Goal: Find specific page/section: Find specific page/section

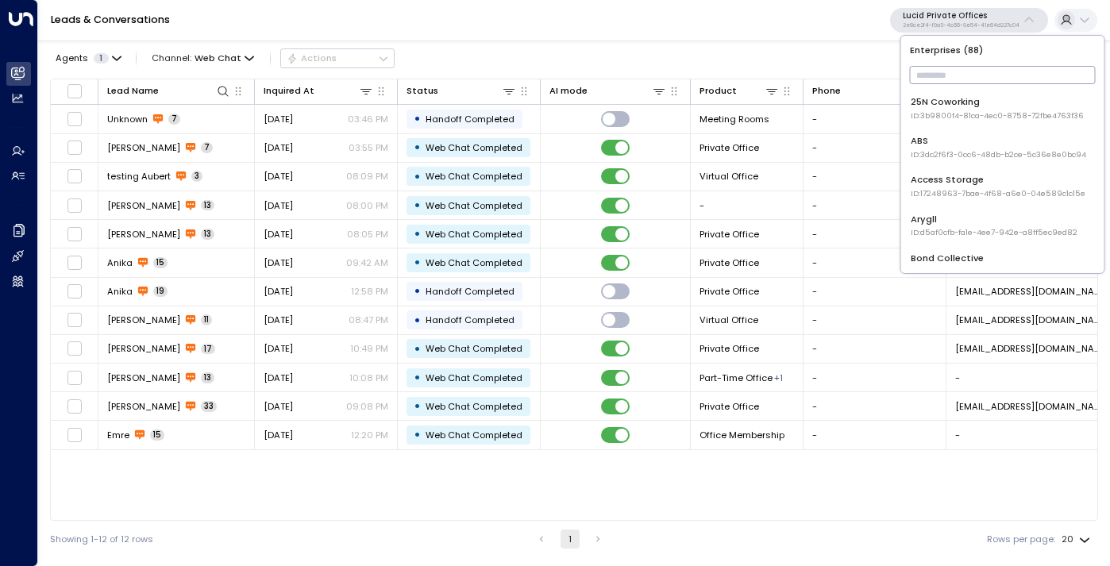
click at [968, 70] on input "text" at bounding box center [1003, 75] width 186 height 26
type input "***"
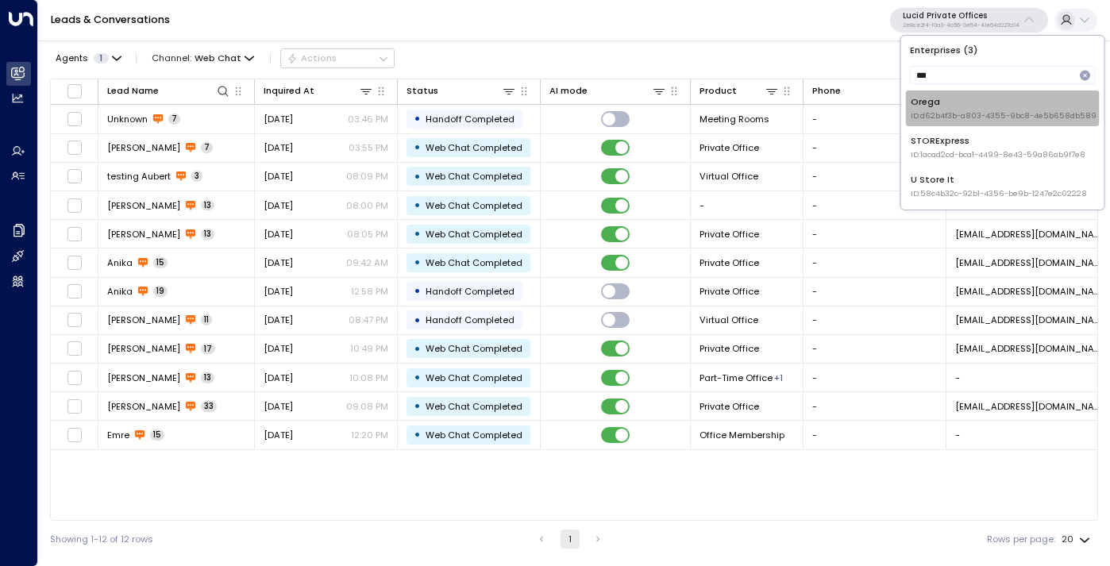
click at [959, 99] on div "Orega ID: d62b4f3b-a803-4355-9bc8-4e5b658db589" at bounding box center [1004, 108] width 186 height 26
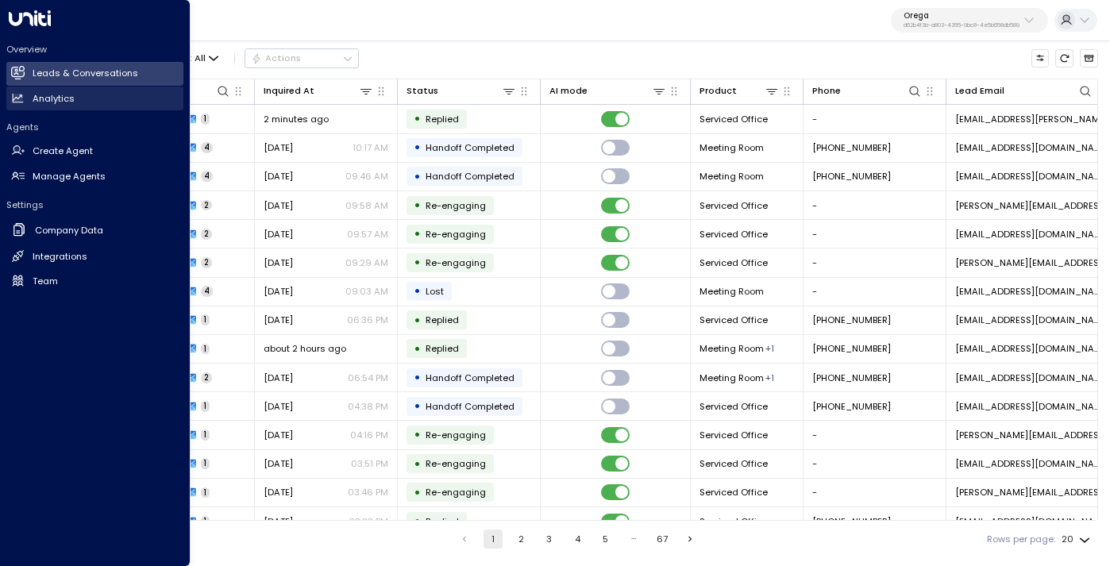
click at [66, 98] on h2 "Analytics" at bounding box center [54, 98] width 42 height 13
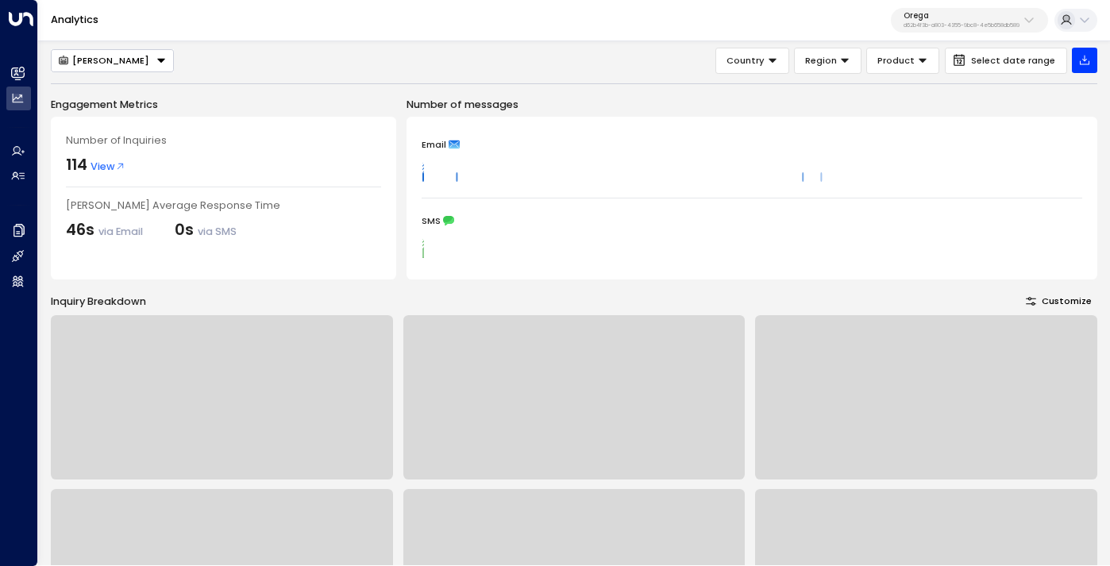
click at [114, 60] on div "[PERSON_NAME]" at bounding box center [103, 60] width 91 height 11
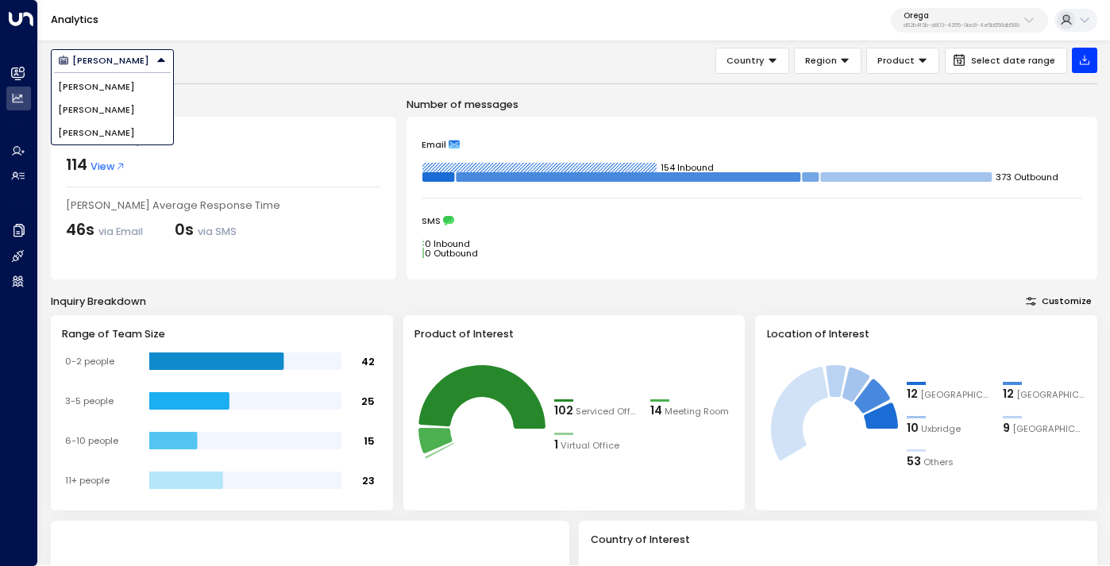
click at [102, 106] on span "[PERSON_NAME]" at bounding box center [96, 109] width 77 height 13
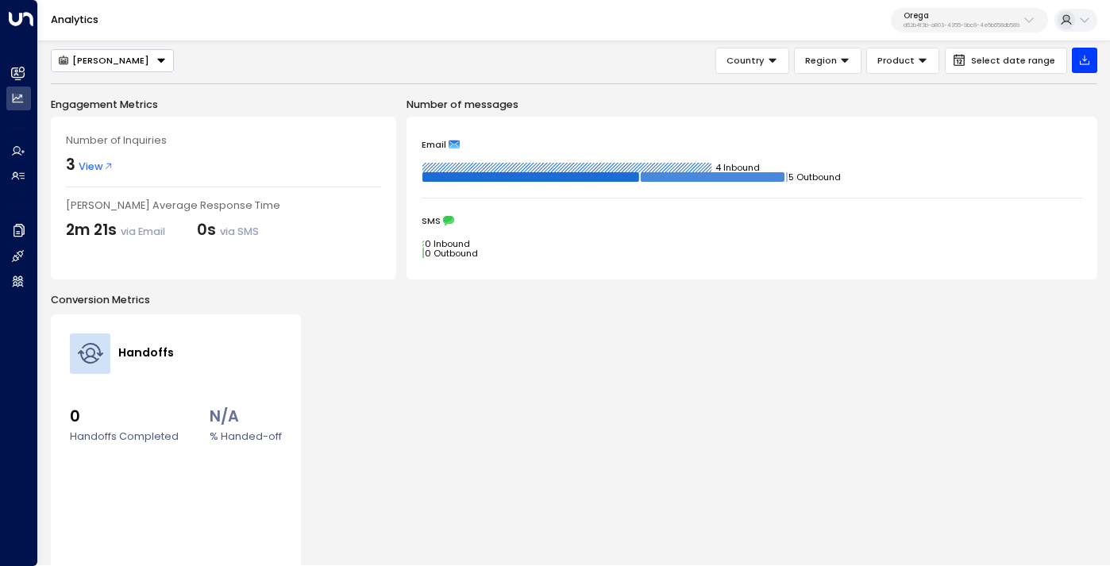
click at [156, 64] on icon "Button group with a nested menu" at bounding box center [161, 60] width 11 height 11
click at [113, 129] on li "[PERSON_NAME]" at bounding box center [112, 132] width 121 height 23
